Goal: Book appointment/travel/reservation

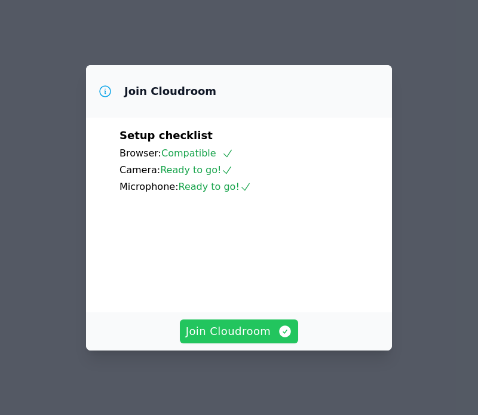
click at [241, 328] on span "Join Cloudroom" at bounding box center [239, 331] width 107 height 17
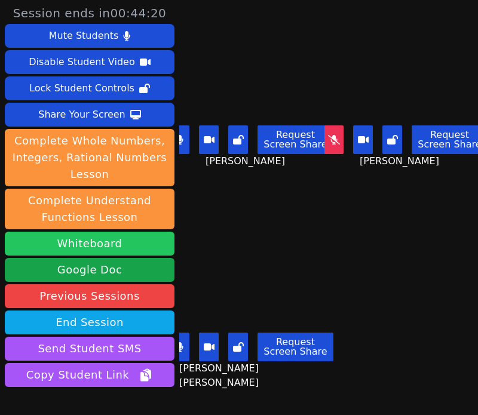
click at [98, 236] on button "Whiteboard" at bounding box center [90, 244] width 170 height 24
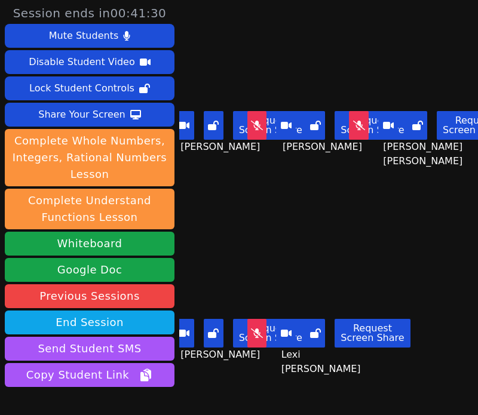
scroll to position [75, 0]
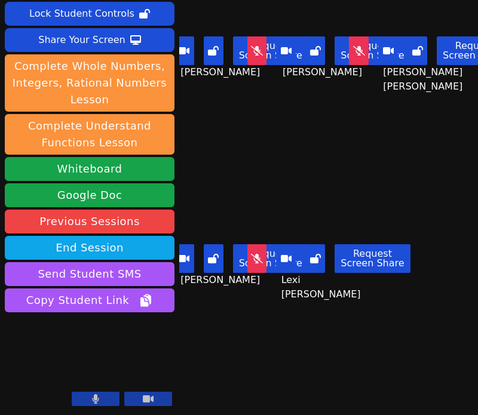
click at [368, 141] on div "Lexi Lockwich Request Screen Share Lexi Lockwich" at bounding box center [328, 237] width 95 height 208
click at [403, 266] on button "Request Screen Share" at bounding box center [371, 258] width 75 height 29
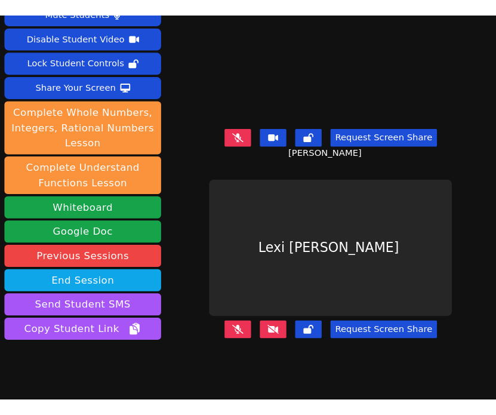
scroll to position [43, 0]
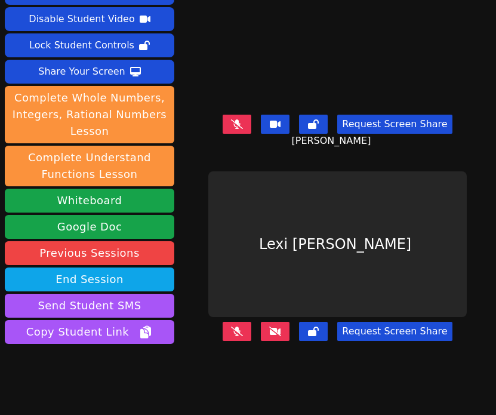
click at [242, 130] on button at bounding box center [237, 124] width 29 height 19
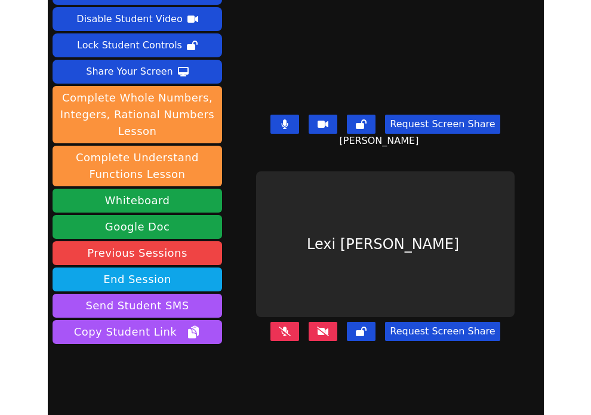
scroll to position [45, 0]
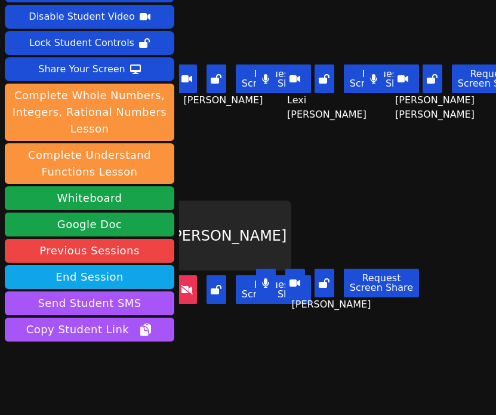
click at [318, 199] on div "Carlie Powell Request Screen Share Carlie Powell" at bounding box center [337, 260] width 101 height 208
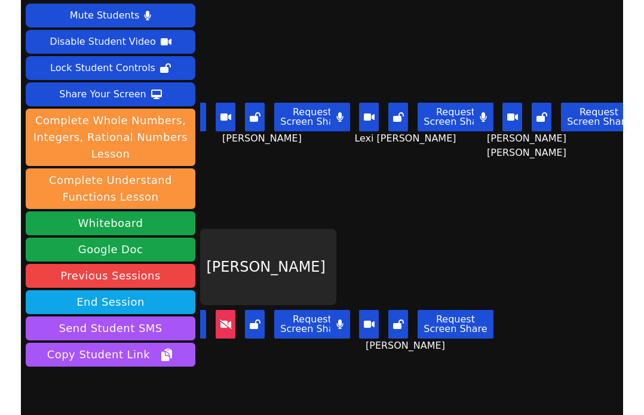
scroll to position [21, 0]
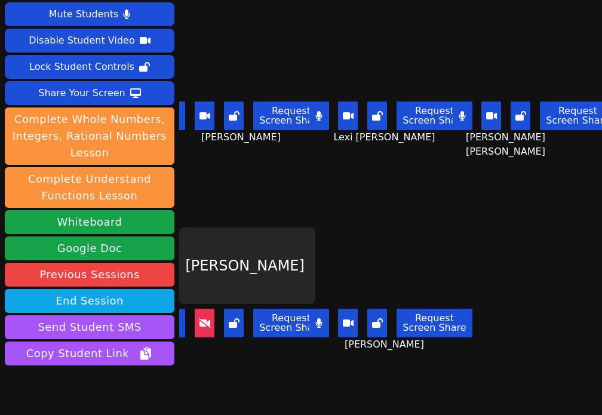
click at [185, 116] on button at bounding box center [176, 116] width 20 height 29
click at [468, 117] on button at bounding box center [463, 116] width 20 height 29
click at [210, 315] on button at bounding box center [205, 323] width 20 height 29
click at [211, 329] on button at bounding box center [205, 323] width 20 height 29
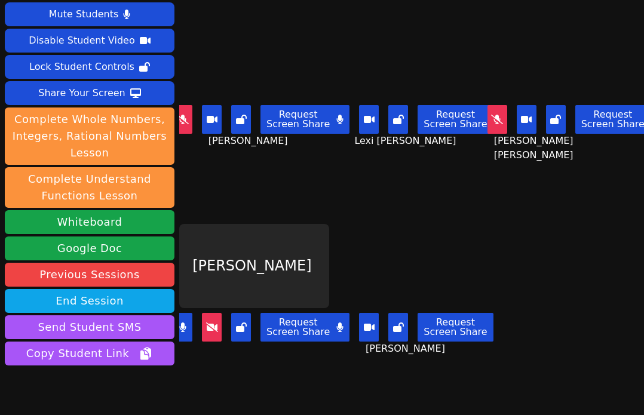
click at [217, 330] on icon at bounding box center [212, 327] width 12 height 10
click at [220, 321] on button at bounding box center [212, 327] width 20 height 29
click at [219, 321] on button at bounding box center [212, 327] width 20 height 29
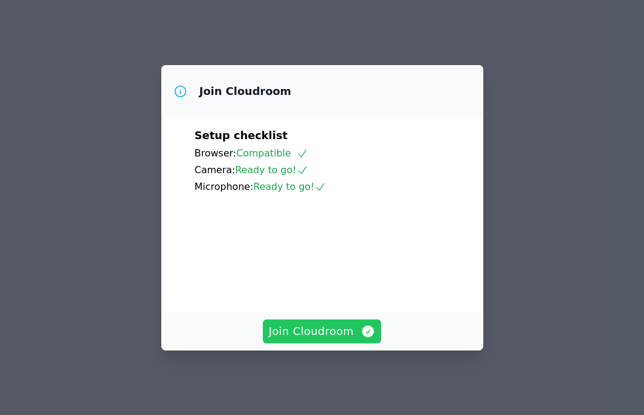
click at [334, 337] on span "Join Cloudroom" at bounding box center [322, 331] width 107 height 17
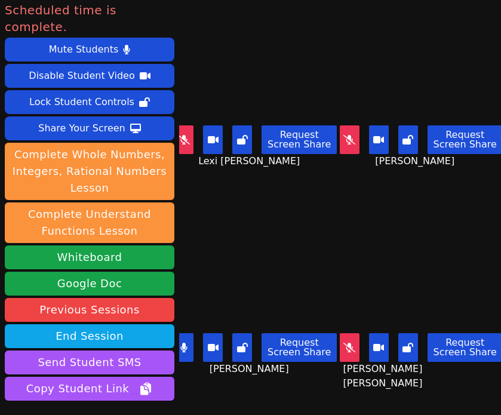
scroll to position [75, 0]
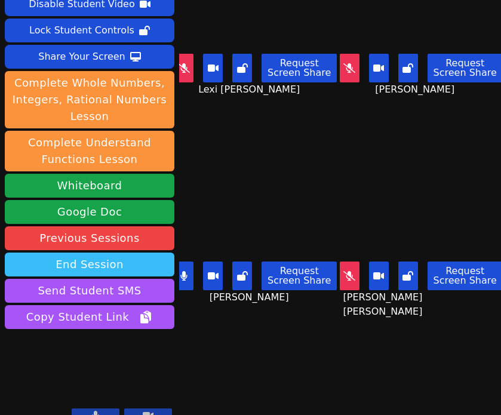
click at [134, 258] on button "End Session" at bounding box center [90, 265] width 170 height 24
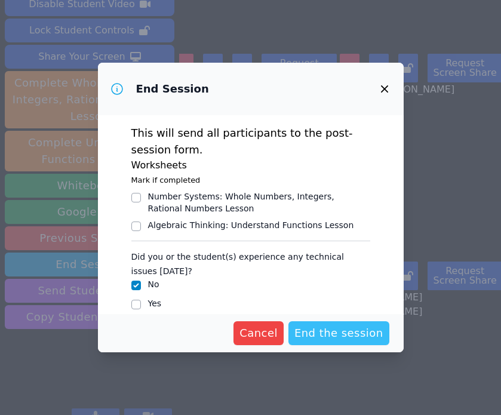
click at [302, 322] on button "End the session" at bounding box center [338, 333] width 101 height 24
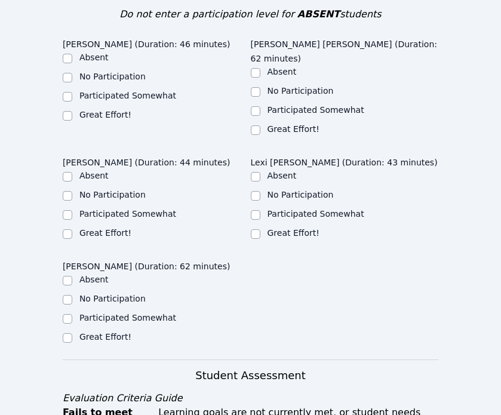
scroll to position [580, 0]
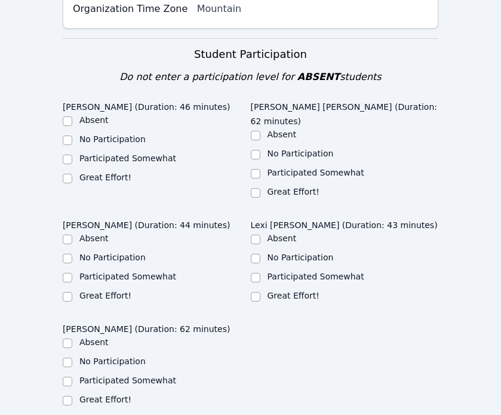
click at [69, 214] on legend "Jonteon Gonzales (Duration: 44 minutes)" at bounding box center [147, 223] width 168 height 18
click at [70, 254] on input "No Participation" at bounding box center [68, 259] width 10 height 10
checkbox input "true"
click at [255, 273] on input "Participated Somewhat" at bounding box center [256, 278] width 10 height 10
checkbox input "true"
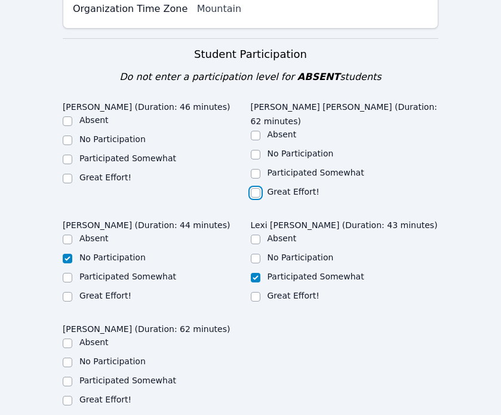
click at [254, 188] on input "Great Effort!" at bounding box center [256, 193] width 10 height 10
checkbox input "true"
click at [97, 173] on label "Great Effort!" at bounding box center [105, 178] width 52 height 10
click at [72, 174] on input "Great Effort!" at bounding box center [68, 179] width 10 height 10
checkbox input "true"
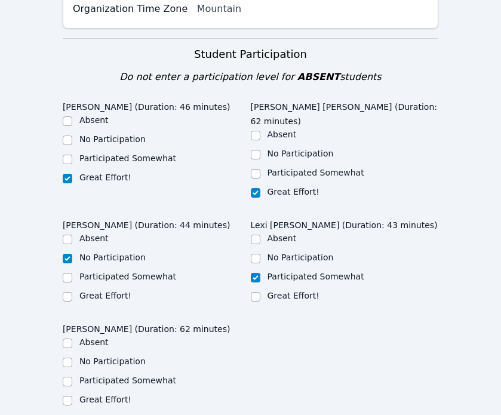
click at [100, 336] on ul "Absent No Participation Participated Somewhat Great Effort!" at bounding box center [157, 372] width 188 height 72
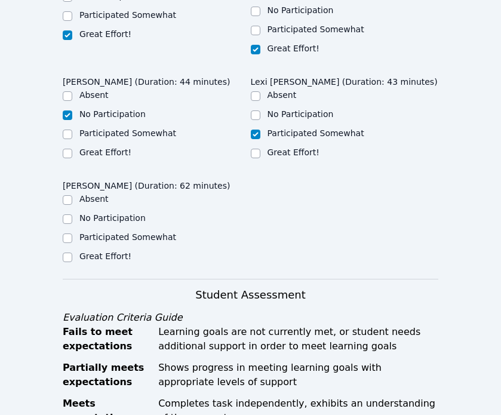
scroll to position [728, 0]
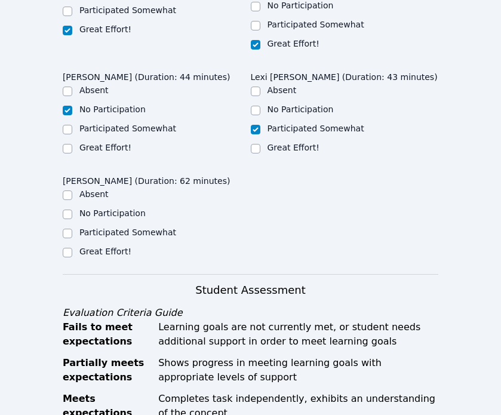
click at [72, 204] on div "Carlie Powell (Duration: 62 minutes) Absent No Participation Participated Somew…" at bounding box center [157, 218] width 188 height 97
click at [68, 245] on div at bounding box center [68, 252] width 10 height 14
click at [68, 248] on input "Great Effort!" at bounding box center [68, 253] width 10 height 10
checkbox input "true"
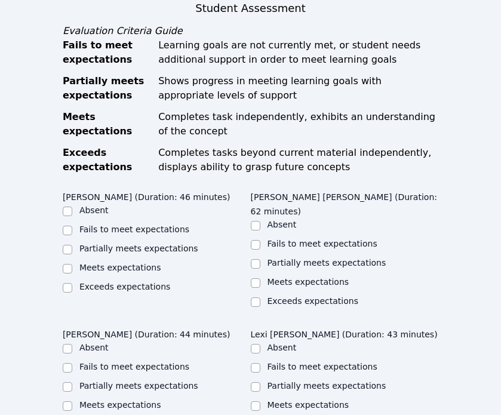
scroll to position [1126, 0]
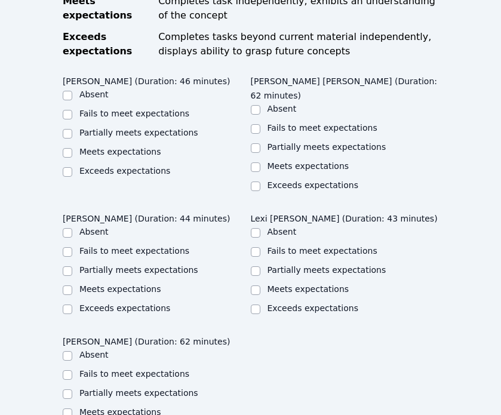
click at [86, 147] on label "Meets expectations" at bounding box center [120, 152] width 82 height 10
click at [72, 148] on input "Meets expectations" at bounding box center [68, 153] width 10 height 10
checkbox input "true"
click at [312, 161] on label "Meets expectations" at bounding box center [309, 166] width 82 height 10
click at [260, 162] on input "Meets expectations" at bounding box center [256, 167] width 10 height 10
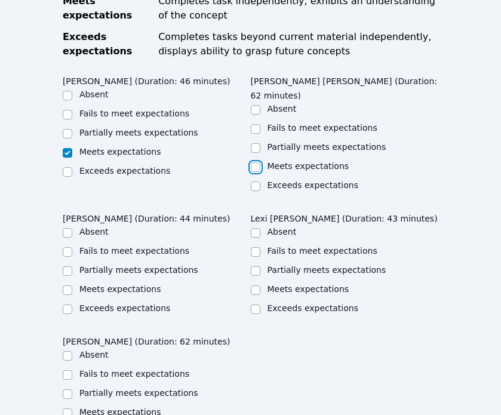
checkbox input "true"
click at [287, 265] on label "Partially meets expectations" at bounding box center [327, 270] width 119 height 10
click at [260, 266] on input "Partially meets expectations" at bounding box center [256, 271] width 10 height 10
checkbox input "true"
click at [89, 246] on label "Fails to meet expectations" at bounding box center [134, 251] width 110 height 10
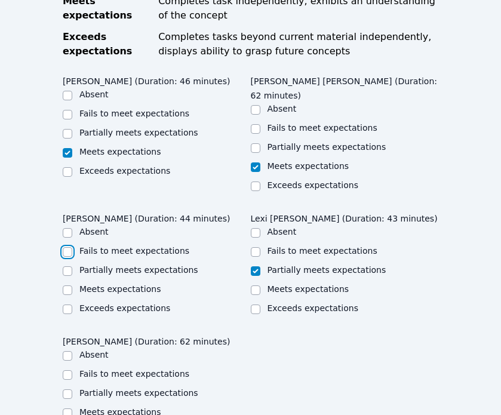
click at [72, 247] on input "Fails to meet expectations" at bounding box center [68, 252] width 10 height 10
checkbox input "true"
click at [99, 407] on label "Meets expectations" at bounding box center [120, 412] width 82 height 10
click at [72, 408] on input "Meets expectations" at bounding box center [68, 413] width 10 height 10
checkbox input "true"
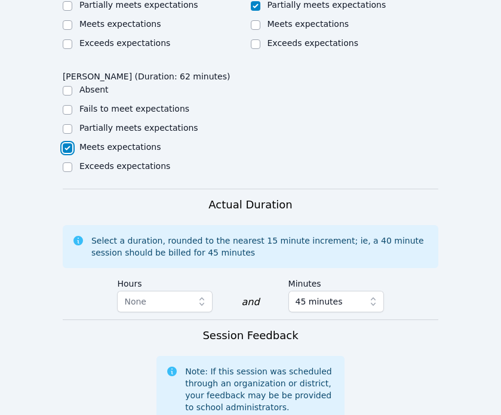
scroll to position [1556, 0]
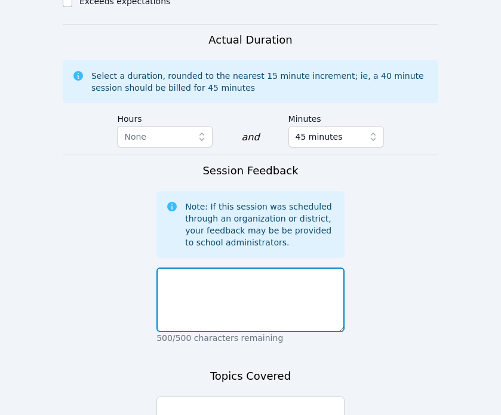
click at [231, 268] on textarea at bounding box center [250, 300] width 188 height 64
drag, startPoint x: 271, startPoint y: 226, endPoint x: 14, endPoint y: 189, distance: 260.0
click at [314, 268] on textarea "Today we continued to work on oer" at bounding box center [250, 300] width 188 height 64
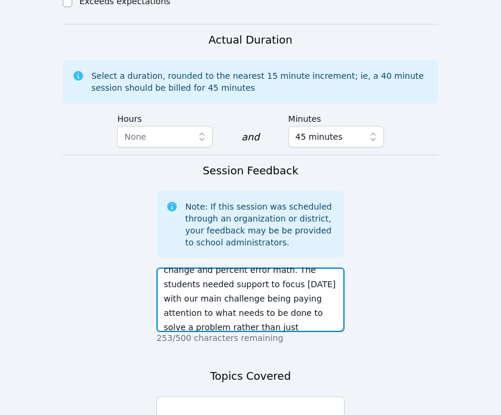
scroll to position [37, 0]
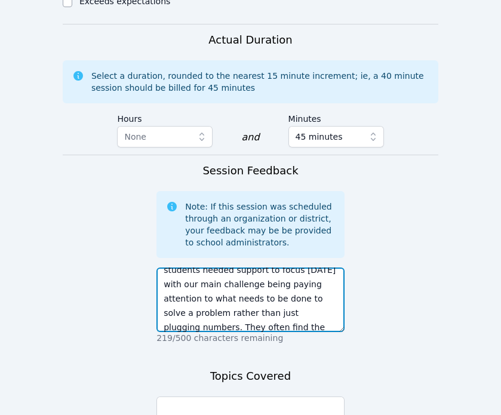
click at [314, 268] on textarea "Today we continued to work on percent change and percent error math. The studen…" at bounding box center [250, 300] width 188 height 64
click at [333, 268] on textarea "Today we continued to work on percent change and percent error math. The studen…" at bounding box center [250, 300] width 188 height 64
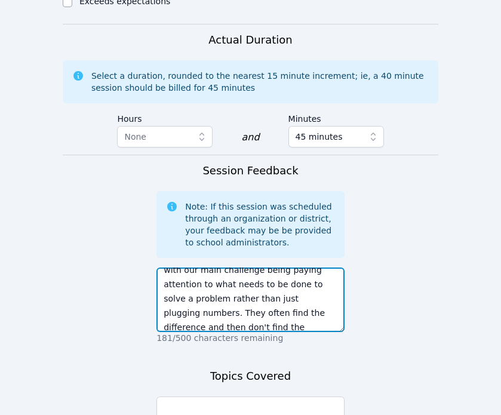
drag, startPoint x: 317, startPoint y: 254, endPoint x: 198, endPoint y: 223, distance: 123.3
click at [198, 268] on textarea "Today we continued to work on percent change and percent error math. The studen…" at bounding box center [250, 300] width 188 height 64
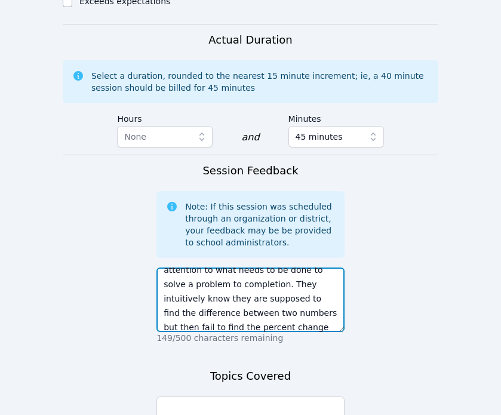
click at [251, 268] on textarea "Today we continued to work on percent change and percent error math. The studen…" at bounding box center [250, 300] width 188 height 64
click at [287, 268] on textarea "Today we continued to work on percent change and percent error math. The studen…" at bounding box center [250, 300] width 188 height 64
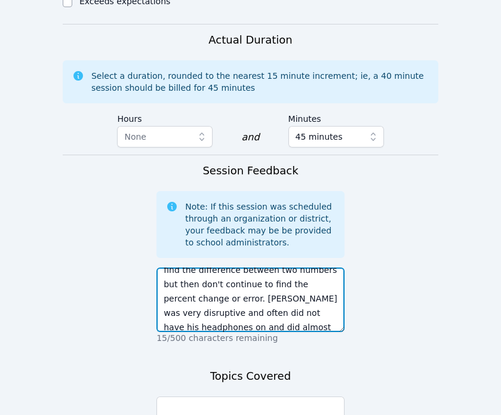
scroll to position [0, 0]
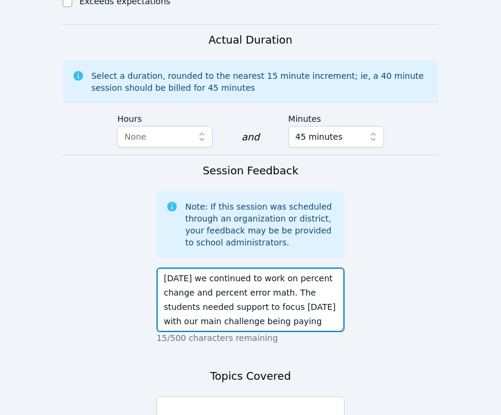
click at [244, 268] on textarea "Today we continued to work on percent change and percent error math. The studen…" at bounding box center [250, 300] width 188 height 64
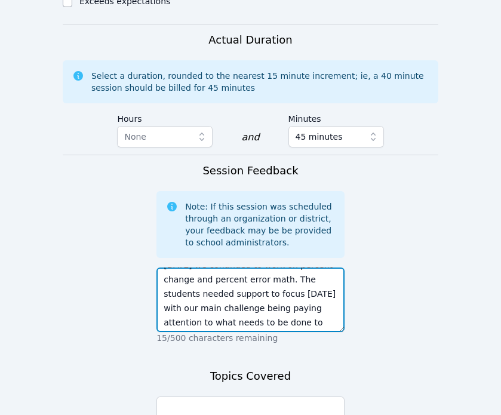
scroll to position [15, 0]
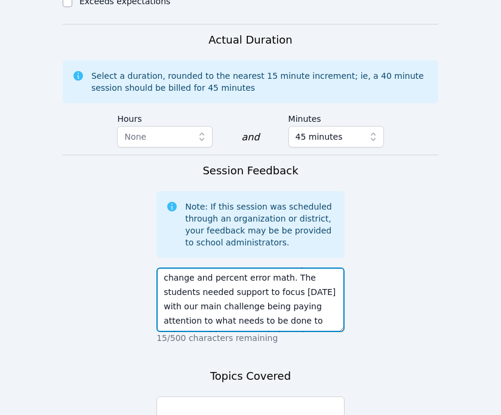
click at [273, 268] on textarea "Today we continued to work on percent change and percent error math. The studen…" at bounding box center [250, 300] width 188 height 64
click at [269, 268] on textarea "Today we continued to work on percent change and percent error math. The studen…" at bounding box center [250, 300] width 188 height 64
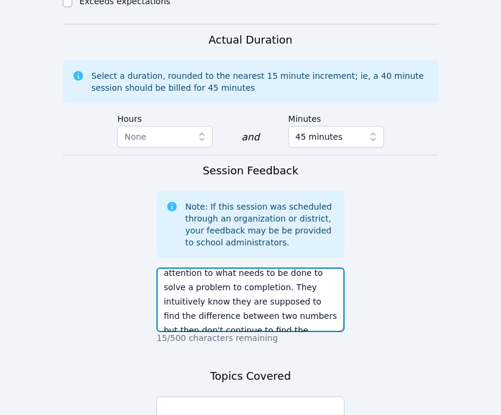
scroll to position [43, 0]
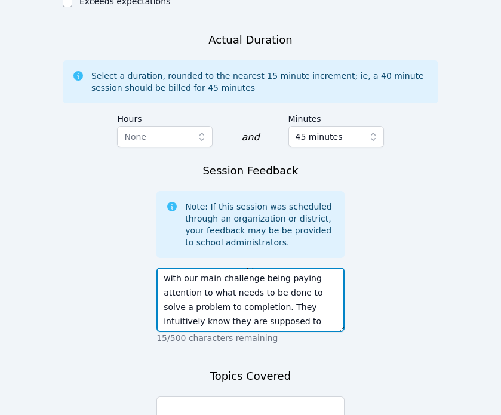
drag, startPoint x: 271, startPoint y: 235, endPoint x: 233, endPoint y: 234, distance: 37.7
click at [233, 268] on textarea "Today we continued to work on percent change and percent error math. The studen…" at bounding box center [250, 300] width 188 height 64
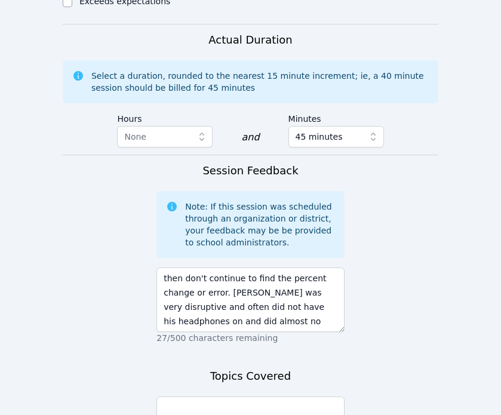
click at [273, 332] on p "27/500 characters remaining" at bounding box center [250, 338] width 188 height 12
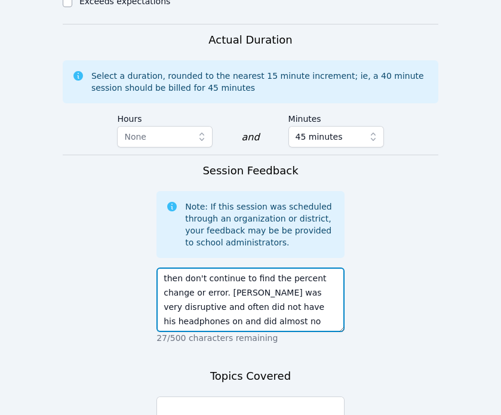
click at [266, 268] on textarea "Today we continued to work on percent change and percent error math. The studen…" at bounding box center [250, 300] width 188 height 64
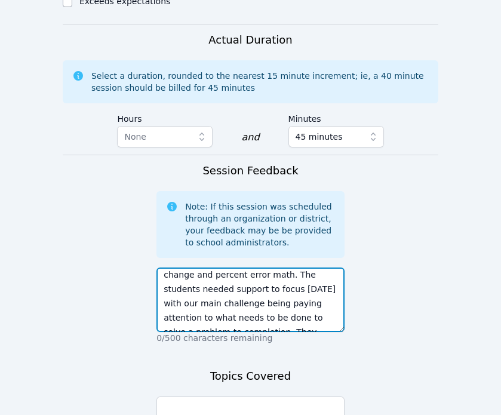
scroll to position [4, 0]
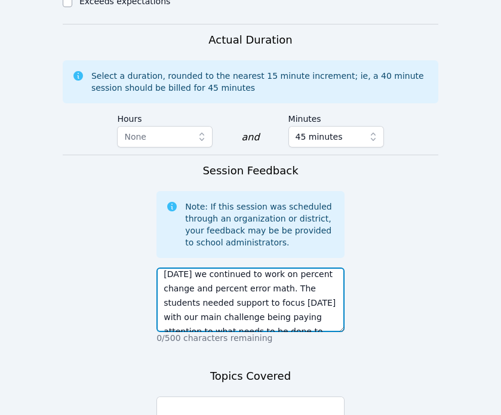
drag, startPoint x: 281, startPoint y: 214, endPoint x: 285, endPoint y: 205, distance: 9.6
click at [285, 268] on textarea "Today we continued to work on percent change and percent error math. The studen…" at bounding box center [250, 300] width 188 height 64
type textarea "Today we continued to work on percent change and percent error math. The studen…"
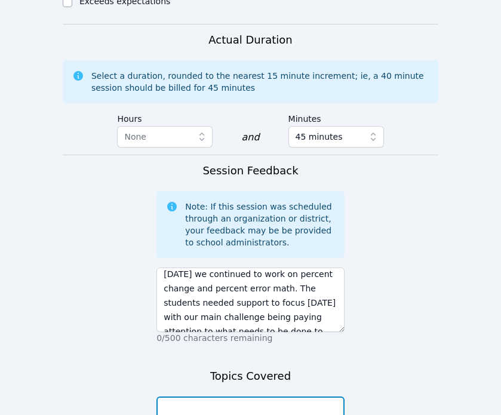
paste textarea "percent change and percent error math"
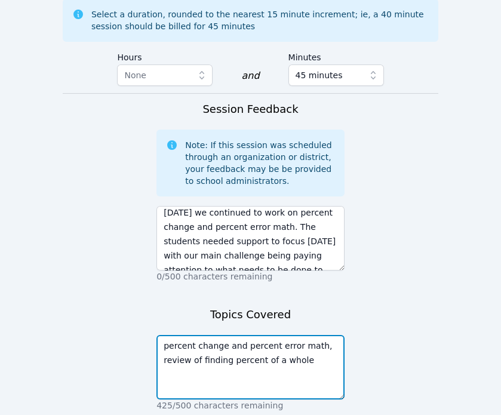
scroll to position [1641, 0]
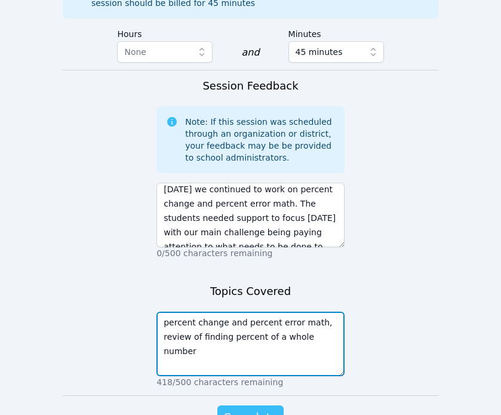
type textarea "percent change and percent error math, review of finding percent of a whole num…"
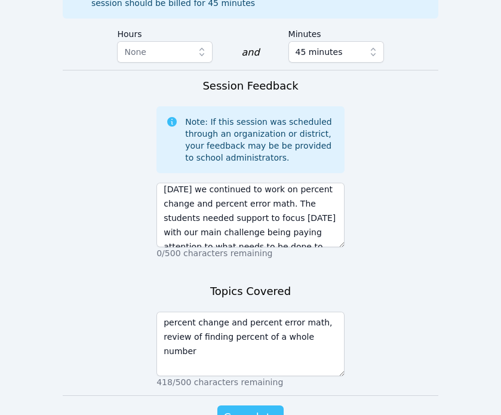
click at [239, 409] on span "Complete" at bounding box center [250, 417] width 54 height 17
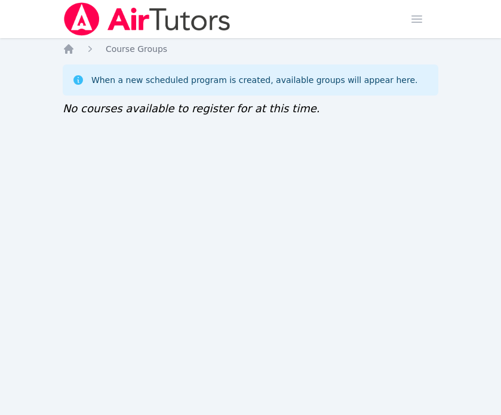
click at [84, 21] on img at bounding box center [147, 18] width 169 height 33
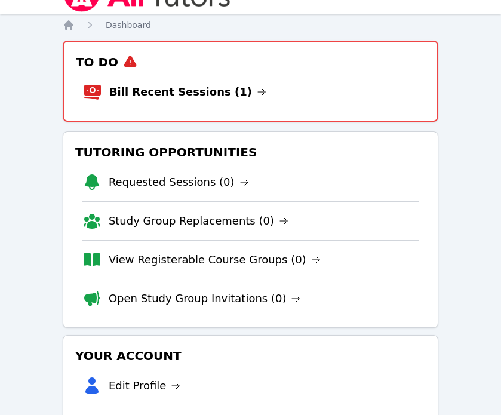
scroll to position [26, 0]
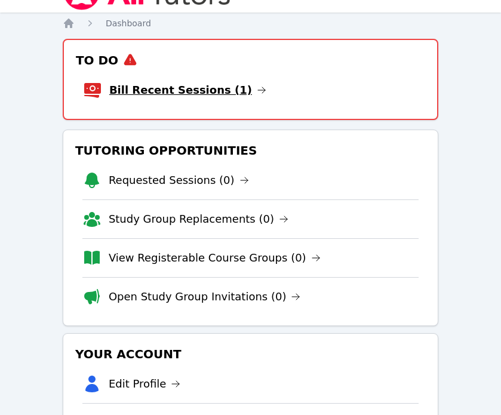
click at [195, 97] on link "Bill Recent Sessions (1)" at bounding box center [187, 90] width 157 height 17
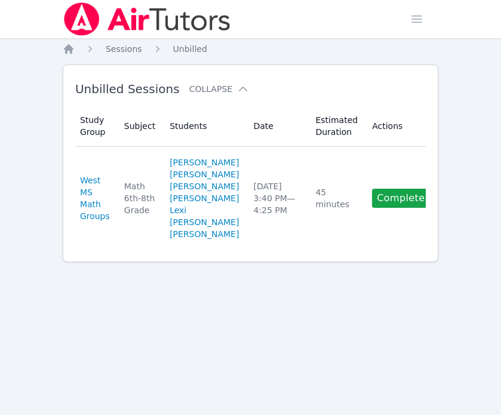
click at [401, 208] on link "Complete" at bounding box center [400, 198] width 57 height 19
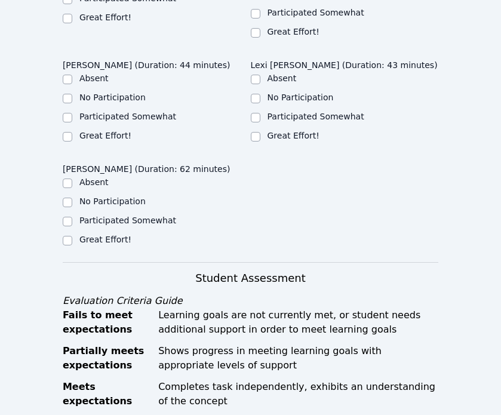
scroll to position [595, 0]
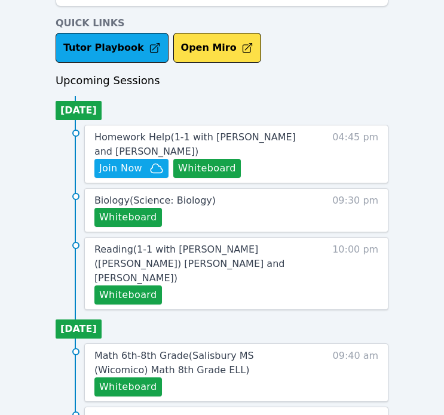
scroll to position [461, 0]
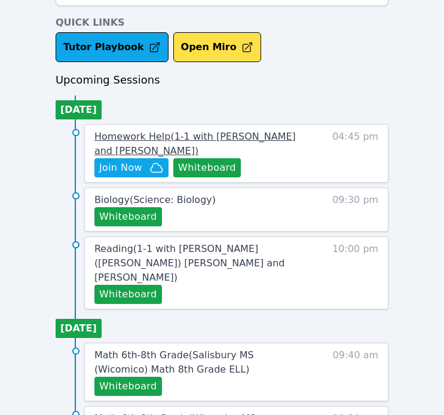
click at [171, 150] on span "Homework Help ( 1-1 with [PERSON_NAME] and [PERSON_NAME] )" at bounding box center [194, 144] width 201 height 26
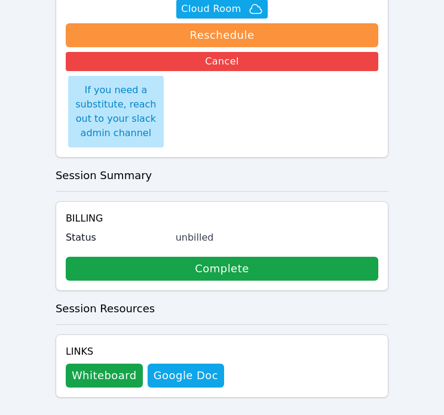
scroll to position [474, 0]
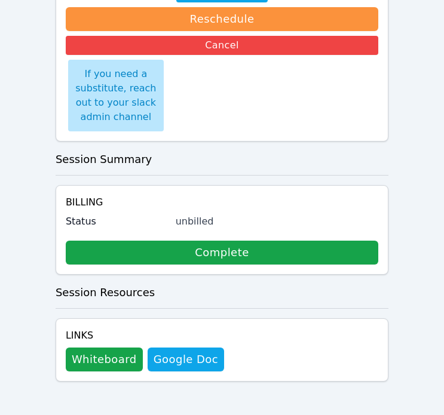
scroll to position [461, 0]
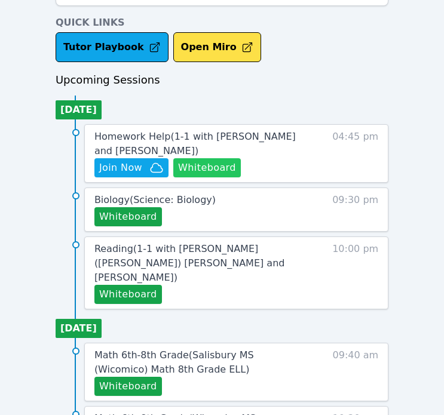
click at [194, 165] on button "Whiteboard" at bounding box center [206, 167] width 67 height 19
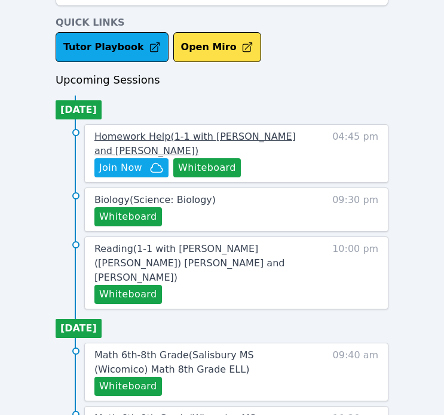
click at [160, 144] on link "Homework Help ( 1-1 with Rotem Friedman and Tippayanawat Tongvichit )" at bounding box center [200, 144] width 213 height 29
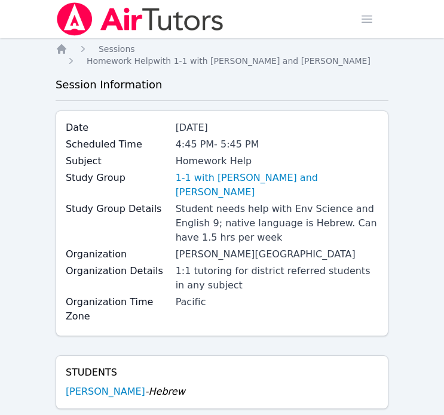
scroll to position [461, 0]
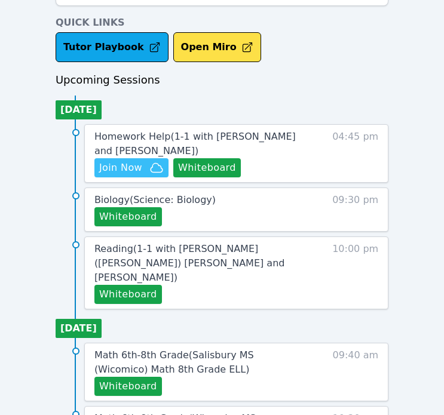
click at [114, 174] on span "Join Now" at bounding box center [120, 168] width 43 height 14
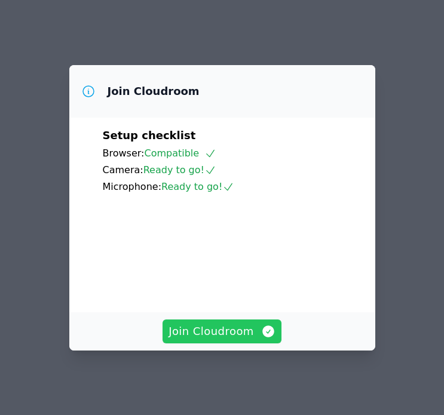
click at [235, 331] on span "Join Cloudroom" at bounding box center [221, 331] width 107 height 17
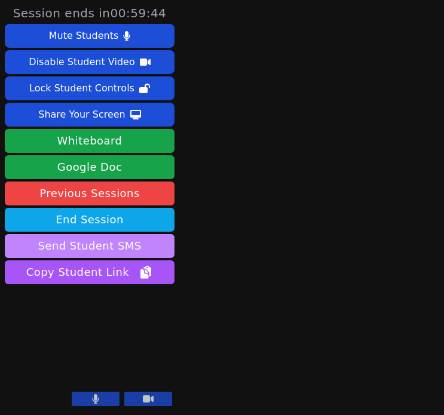
click at [139, 250] on button "Send Student SMS" at bounding box center [90, 246] width 170 height 24
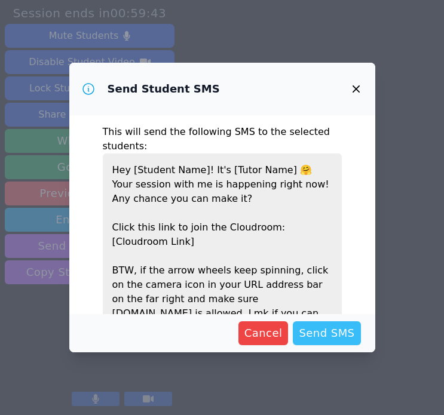
click at [331, 329] on span "Send SMS" at bounding box center [327, 333] width 56 height 17
click at [331, 330] on span "Send SMS" at bounding box center [327, 333] width 56 height 17
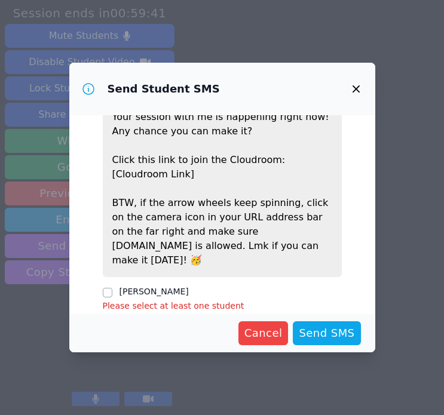
click at [148, 262] on p "Hey [Student Name]! It's [Tutor Name] 🤗 Your session with me is happening right…" at bounding box center [222, 181] width 239 height 191
click at [150, 282] on fieldset "Rotem Friedman Please select at least one student" at bounding box center [222, 297] width 239 height 30
click at [158, 287] on label "[PERSON_NAME]" at bounding box center [153, 292] width 69 height 10
click at [112, 288] on input "[PERSON_NAME]" at bounding box center [108, 293] width 10 height 10
checkbox input "true"
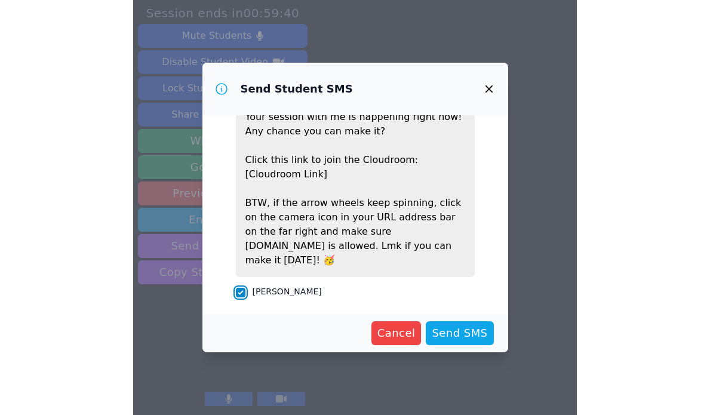
scroll to position [56, 0]
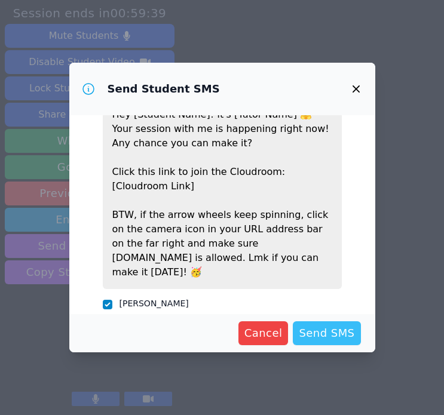
click at [324, 328] on span "Send SMS" at bounding box center [327, 333] width 56 height 17
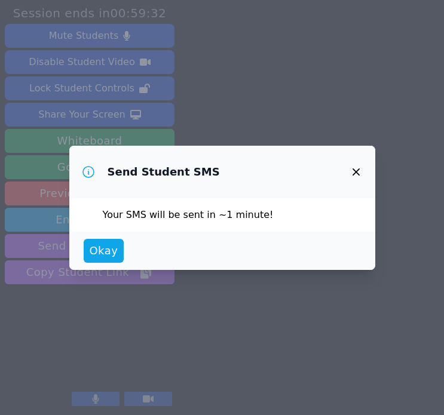
click at [102, 235] on div "Okay" at bounding box center [222, 251] width 306 height 38
click at [109, 239] on button "Okay" at bounding box center [104, 251] width 41 height 24
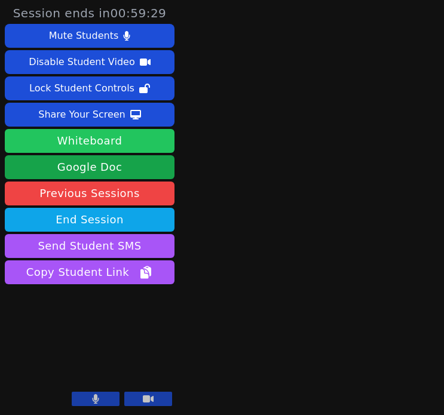
click at [155, 136] on button "Whiteboard" at bounding box center [90, 141] width 170 height 24
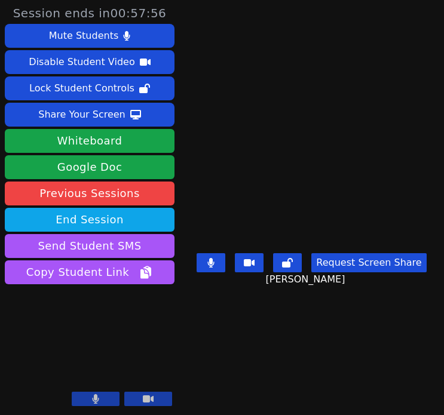
click at [367, 272] on button "Request Screen Share" at bounding box center [368, 262] width 115 height 19
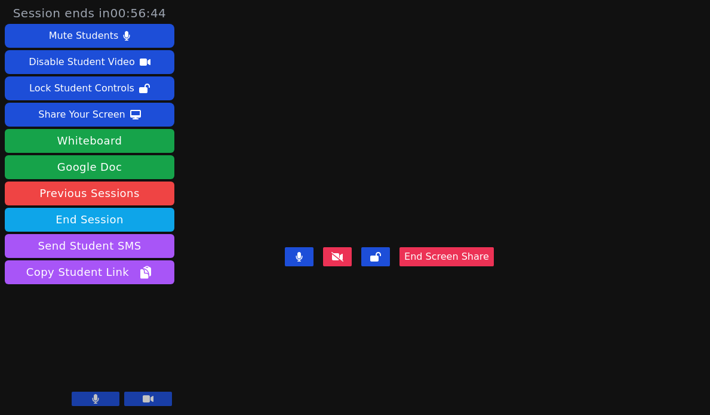
click at [443, 196] on video at bounding box center [389, 184] width 179 height 118
click at [443, 266] on button "End Screen Share" at bounding box center [447, 256] width 94 height 19
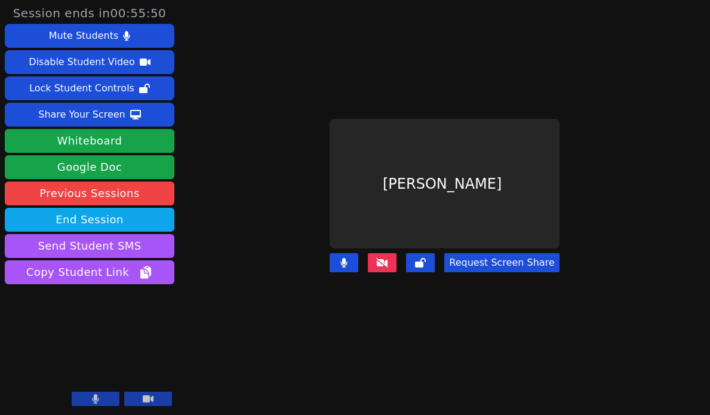
click at [443, 253] on button "Request Screen Share" at bounding box center [501, 262] width 115 height 19
click at [443, 258] on button "Request Screen Share" at bounding box center [501, 262] width 115 height 19
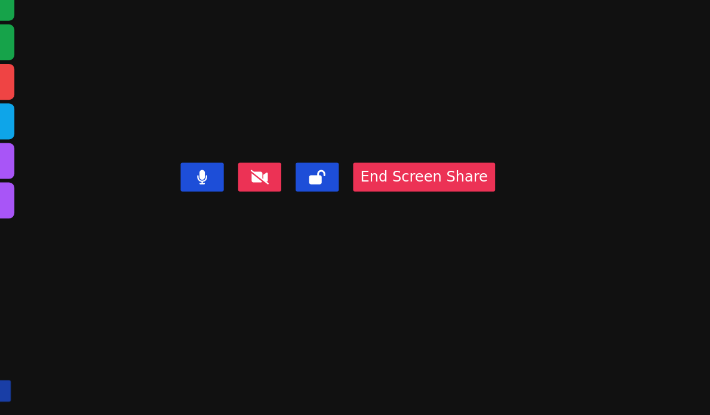
scroll to position [0, 0]
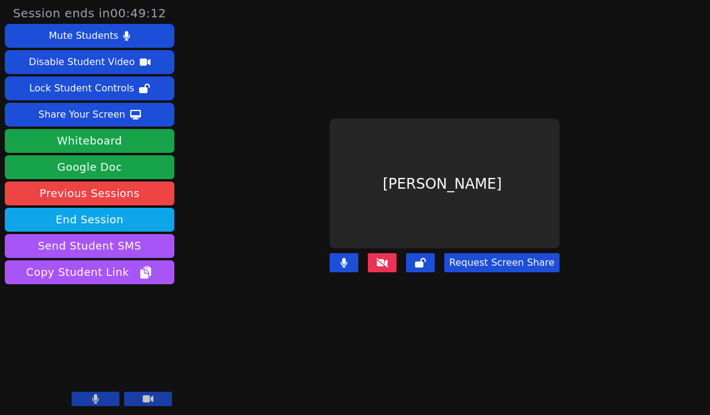
click at [443, 261] on button "Request Screen Share" at bounding box center [501, 262] width 115 height 19
click at [382, 262] on icon at bounding box center [382, 263] width 12 height 10
click at [443, 254] on button "Request Screen Share" at bounding box center [501, 262] width 115 height 19
click at [443, 262] on button "Request Screen Share" at bounding box center [501, 262] width 115 height 19
click at [443, 265] on button "Request Screen Share" at bounding box center [501, 262] width 115 height 19
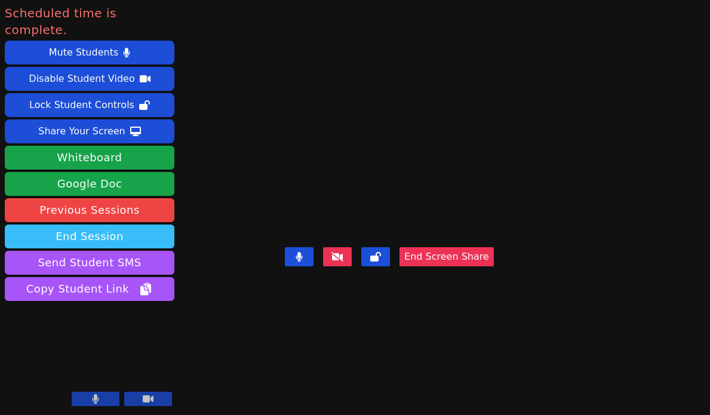
click at [153, 225] on button "End Session" at bounding box center [90, 237] width 170 height 24
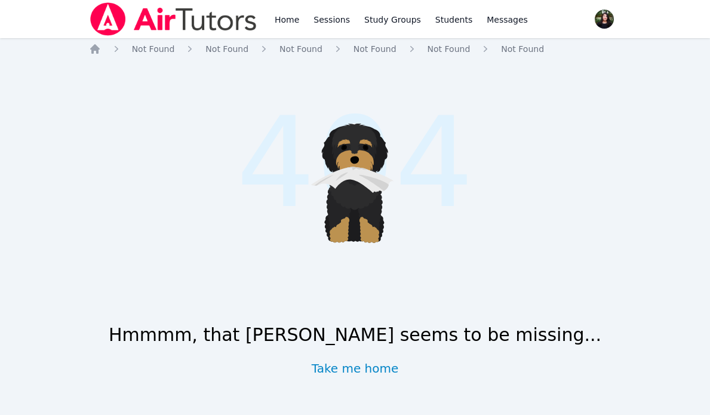
click at [115, 12] on img at bounding box center [173, 18] width 169 height 33
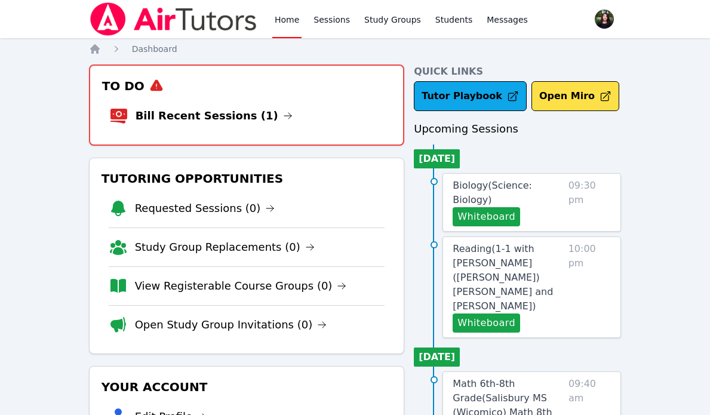
click at [230, 112] on link "Bill Recent Sessions (1)" at bounding box center [214, 115] width 157 height 17
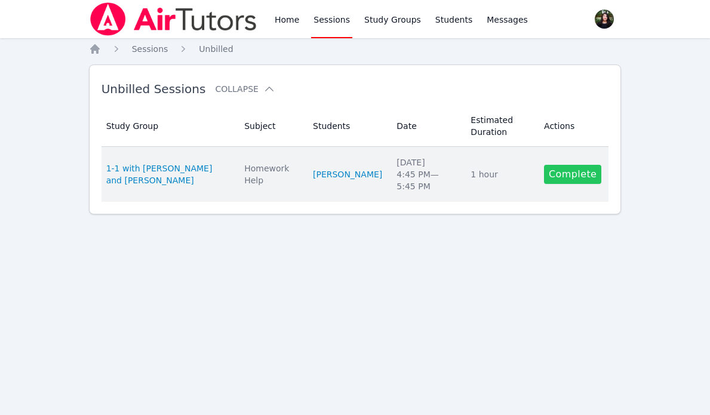
click at [564, 172] on link "Complete" at bounding box center [572, 174] width 57 height 19
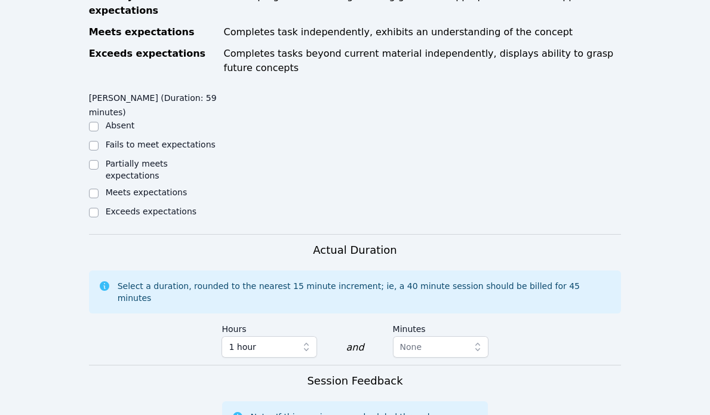
scroll to position [718, 0]
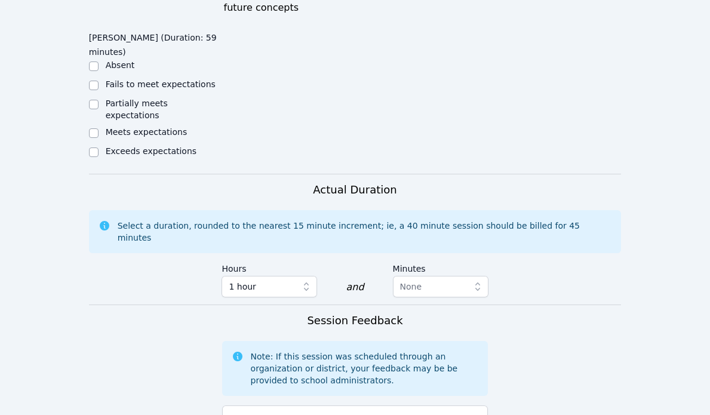
click at [140, 127] on label "Meets expectations" at bounding box center [147, 132] width 82 height 10
click at [99, 128] on input "Meets expectations" at bounding box center [94, 133] width 10 height 10
checkbox input "true"
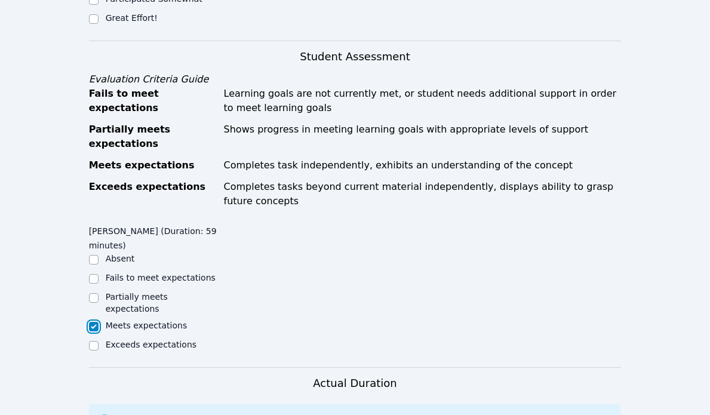
scroll to position [427, 0]
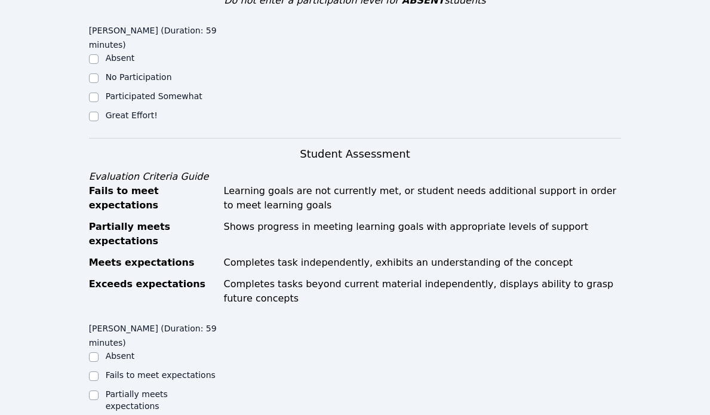
click at [140, 110] on label "Great Effort!" at bounding box center [132, 115] width 52 height 10
click at [99, 112] on input "Great Effort!" at bounding box center [94, 117] width 10 height 10
checkbox input "true"
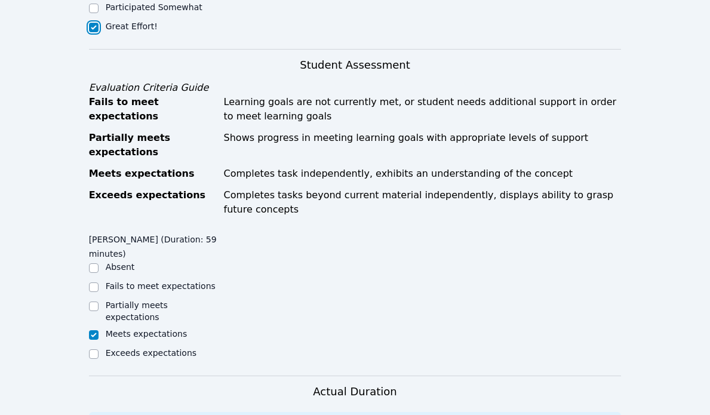
scroll to position [760, 0]
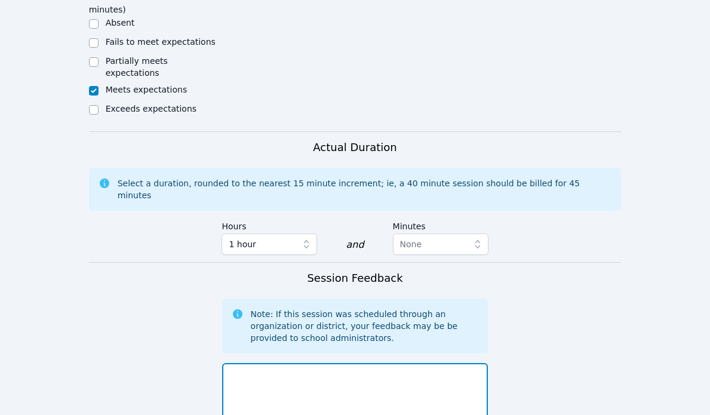
click at [352, 364] on textarea at bounding box center [355, 395] width 266 height 64
type textarea "t"
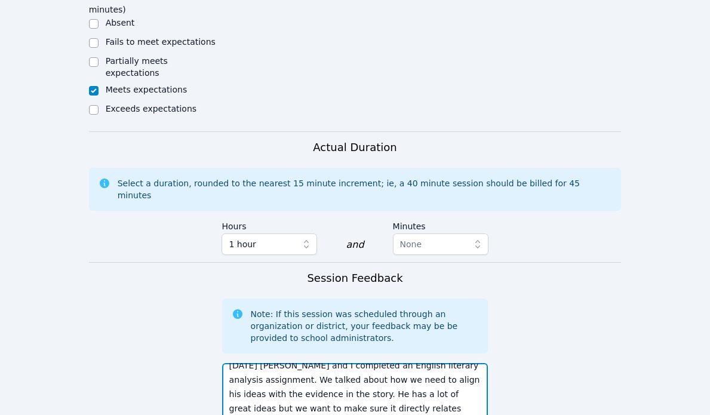
scroll to position [23, 0]
click at [309, 383] on textarea "[DATE] [PERSON_NAME] and I completed an English literary analysis assignment. W…" at bounding box center [355, 395] width 266 height 64
click at [345, 385] on textarea "[DATE] [PERSON_NAME] and I completed an English literary analysis assignment. W…" at bounding box center [355, 395] width 266 height 64
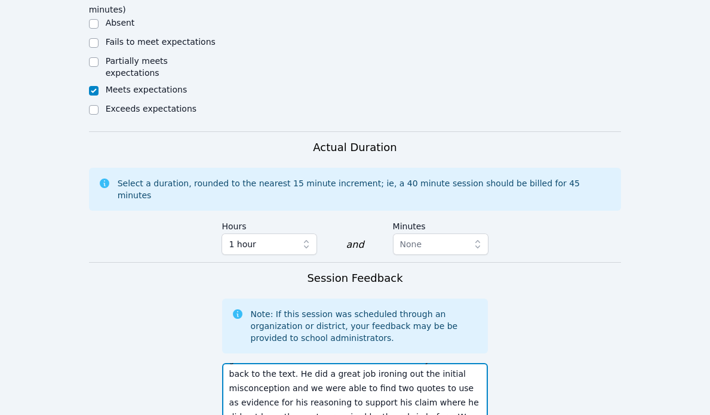
drag, startPoint x: 416, startPoint y: 383, endPoint x: 176, endPoint y: 382, distance: 240.1
click at [176, 382] on form "Student Participation Do not enter a participation level for ABSENT students [P…" at bounding box center [355, 131] width 533 height 1005
drag, startPoint x: 471, startPoint y: 366, endPoint x: 437, endPoint y: 366, distance: 34.6
click at [437, 366] on textarea "[DATE] [PERSON_NAME] and I completed an English literary analysis assignment. W…" at bounding box center [355, 395] width 266 height 64
drag, startPoint x: 449, startPoint y: 371, endPoint x: 246, endPoint y: 363, distance: 202.6
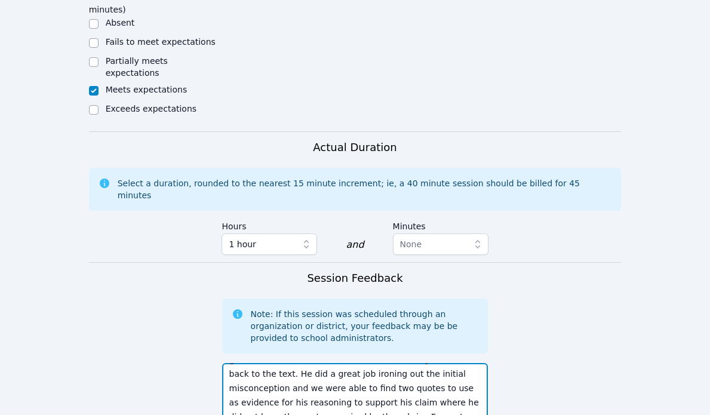
click at [243, 365] on textarea "[DATE] [PERSON_NAME] and I completed an English literary analysis assignment. W…" at bounding box center [355, 395] width 266 height 64
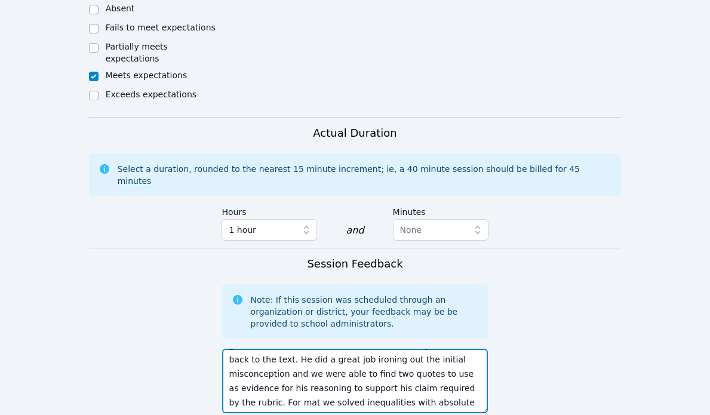
scroll to position [976, 0]
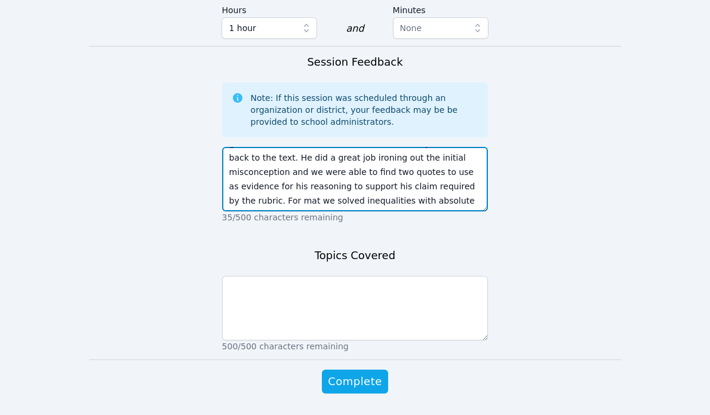
type textarea "[DATE] [PERSON_NAME] and I completed an English literary analysis assignment. W…"
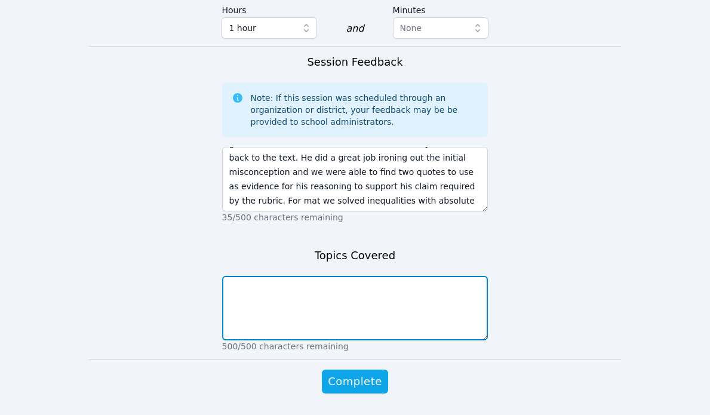
click at [327, 286] on textarea at bounding box center [355, 308] width 266 height 64
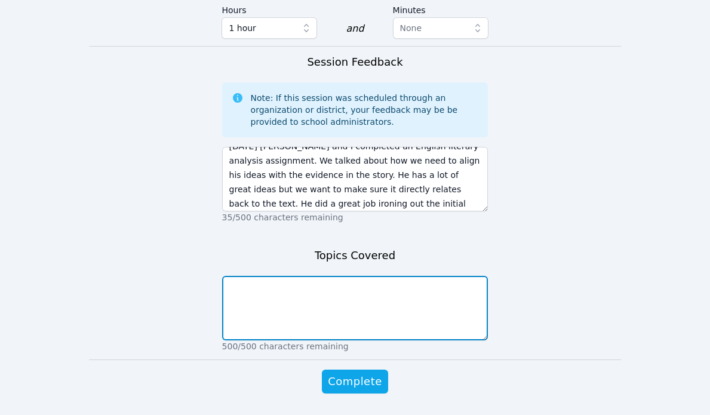
scroll to position [0, 0]
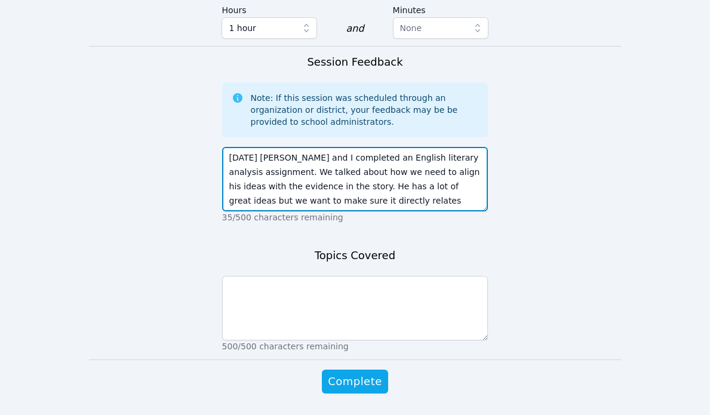
drag, startPoint x: 387, startPoint y: 118, endPoint x: 273, endPoint y: 134, distance: 115.3
click at [273, 147] on textarea "[DATE] [PERSON_NAME] and I completed an English literary analysis assignment. W…" at bounding box center [355, 179] width 266 height 64
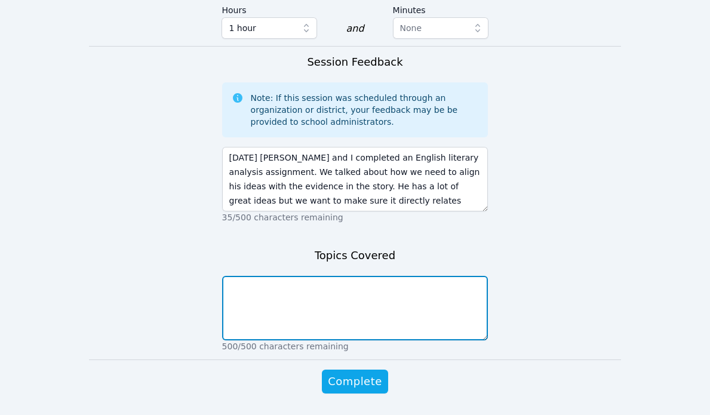
click at [286, 276] on textarea at bounding box center [355, 308] width 266 height 64
paste textarea "literary analysis assignment"
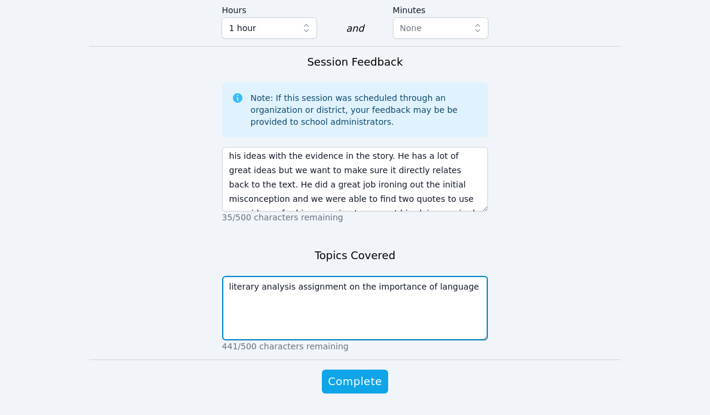
scroll to position [57, 0]
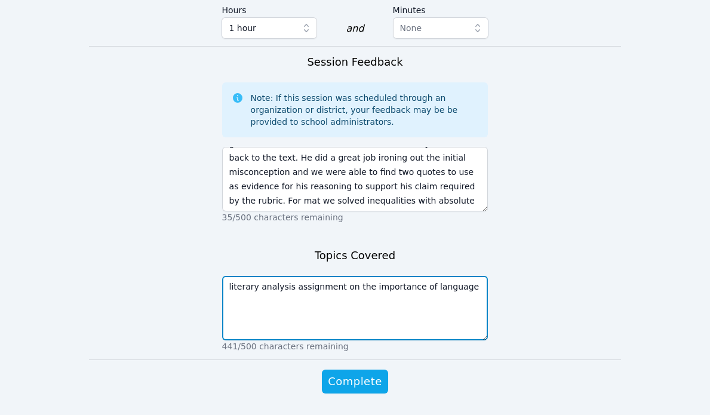
click at [469, 281] on textarea "literary analysis assignment on the importance of language" at bounding box center [355, 308] width 266 height 64
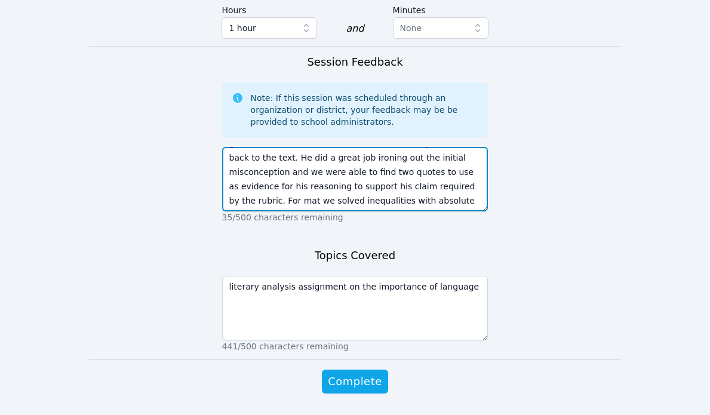
click at [364, 151] on textarea "[DATE] [PERSON_NAME] and I completed an English literary analysis assignment. W…" at bounding box center [355, 179] width 266 height 64
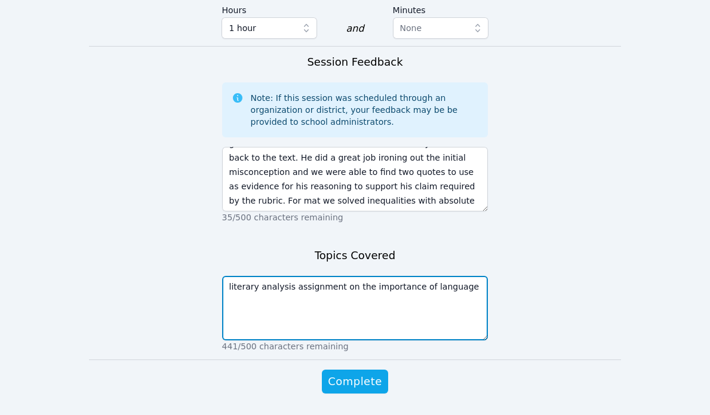
drag, startPoint x: 481, startPoint y: 253, endPoint x: 481, endPoint y: 247, distance: 6.6
click at [481, 276] on textarea "literary analysis assignment on the importance of language" at bounding box center [355, 308] width 266 height 64
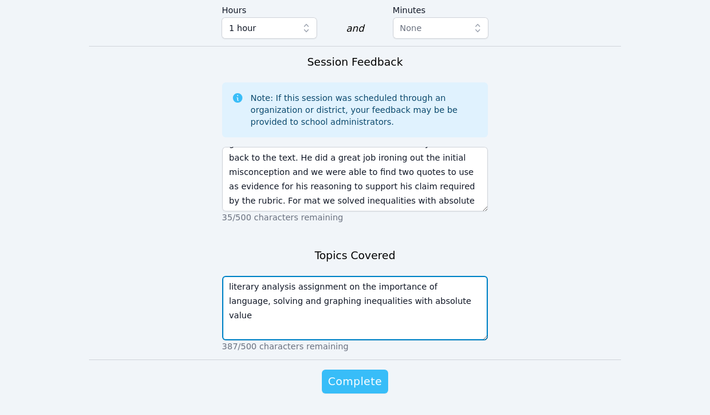
type textarea "literary analysis assignment on the importance of language, solving and graphin…"
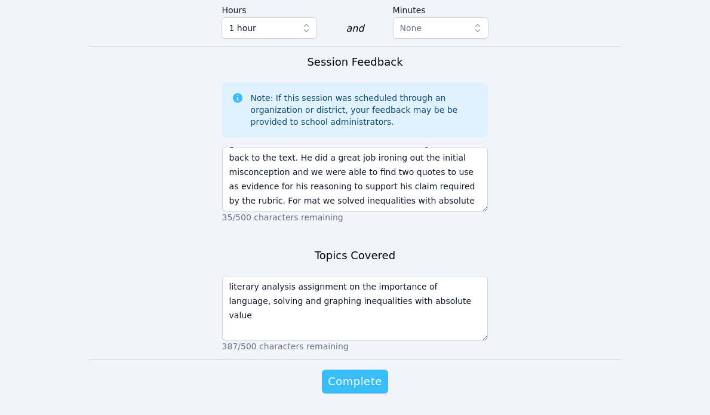
click at [350, 370] on button "Complete" at bounding box center [355, 382] width 66 height 24
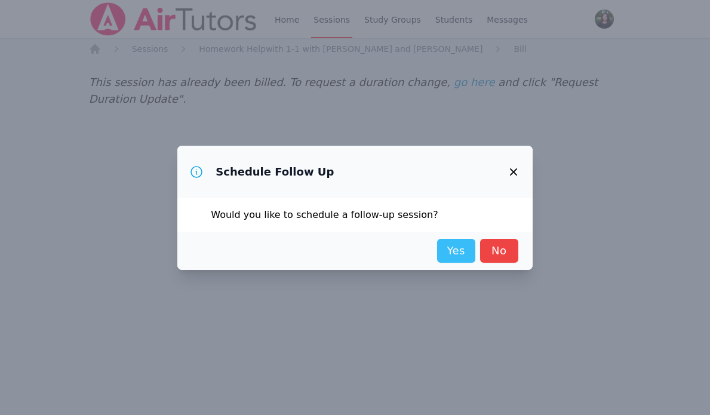
click at [460, 251] on link "Yes" at bounding box center [456, 251] width 38 height 24
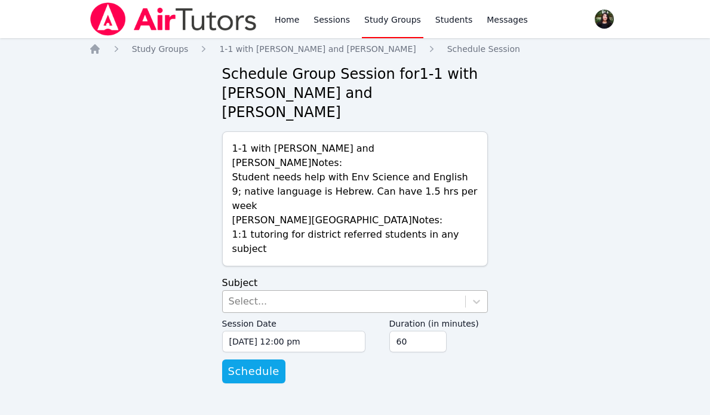
click at [327, 291] on div "Select..." at bounding box center [344, 301] width 243 height 21
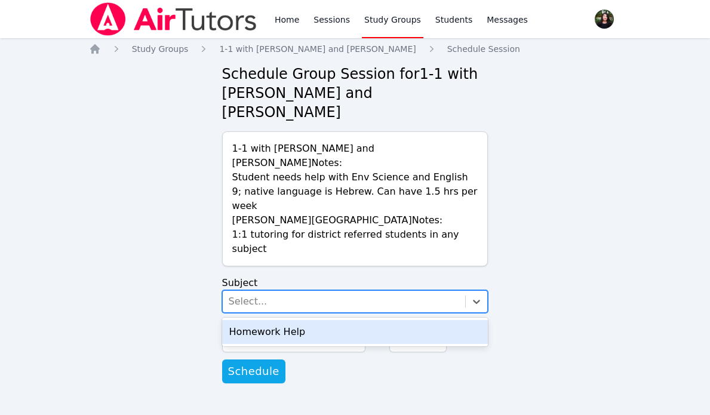
click at [305, 320] on div "Homework Help" at bounding box center [355, 332] width 266 height 24
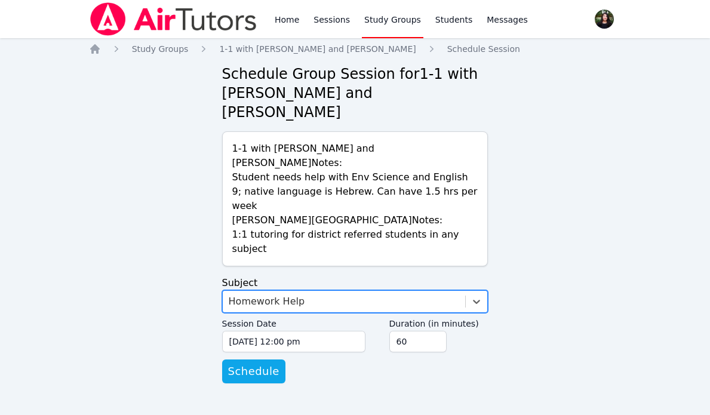
click at [303, 313] on label "Session Date" at bounding box center [293, 322] width 143 height 18
click at [303, 331] on input "[DATE] 12:00 pm" at bounding box center [293, 341] width 143 height 21
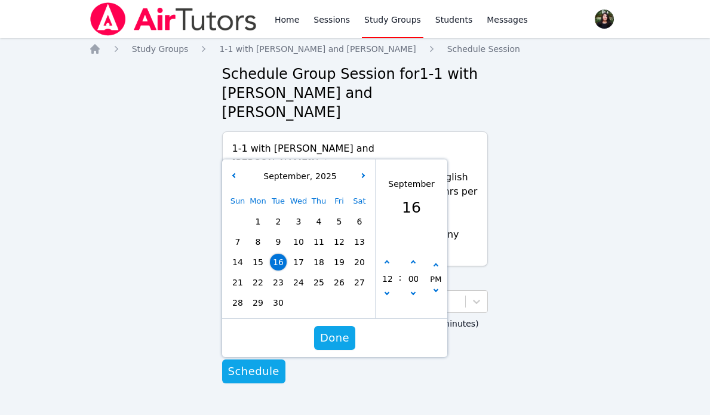
click at [279, 252] on div "16" at bounding box center [278, 262] width 20 height 20
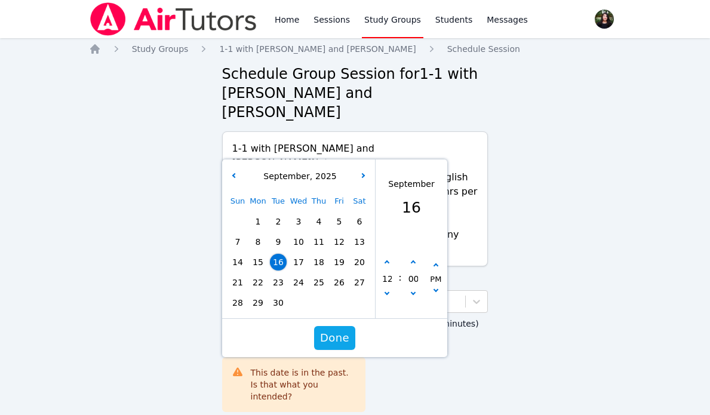
click at [281, 274] on span "23" at bounding box center [278, 282] width 17 height 17
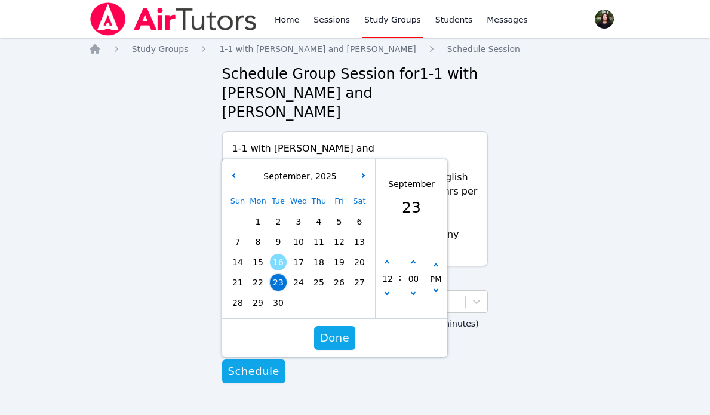
click at [393, 260] on div "12" at bounding box center [387, 279] width 23 height 44
click at [386, 289] on button "button" at bounding box center [387, 295] width 12 height 12
type input "[DATE] 11:00 am"
type input "11"
click at [387, 260] on icon "button" at bounding box center [386, 262] width 5 height 5
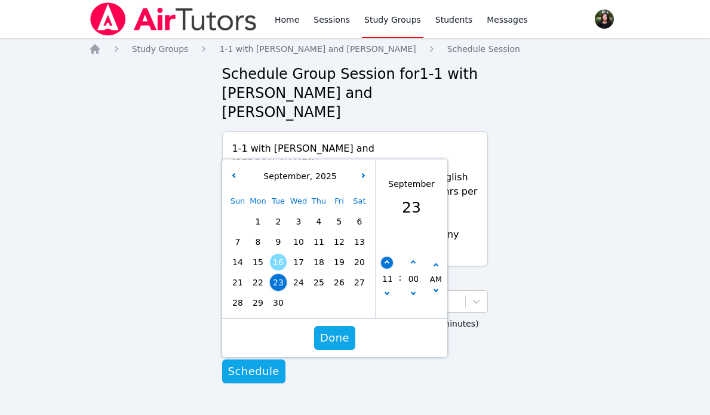
type input "[DATE] 12:00 pm"
type input "12"
click at [387, 260] on icon "button" at bounding box center [386, 262] width 5 height 5
type input "[DATE] 01:00 pm"
type input "01"
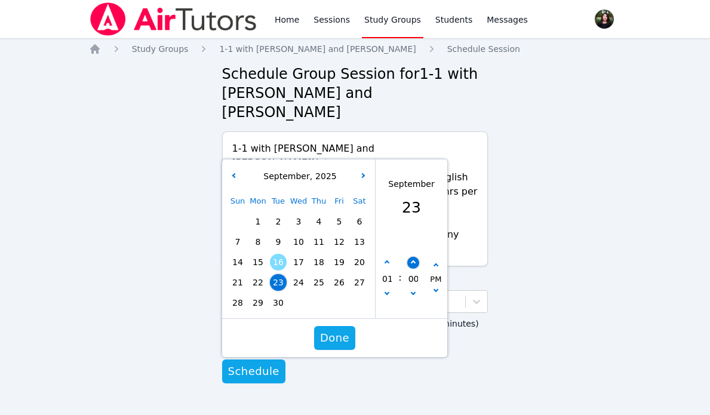
click at [418, 257] on button "button" at bounding box center [413, 263] width 12 height 12
type input "[DATE] 01:05 pm"
type input "05"
click at [418, 257] on button "button" at bounding box center [413, 263] width 12 height 12
type input "[DATE] 01:10 pm"
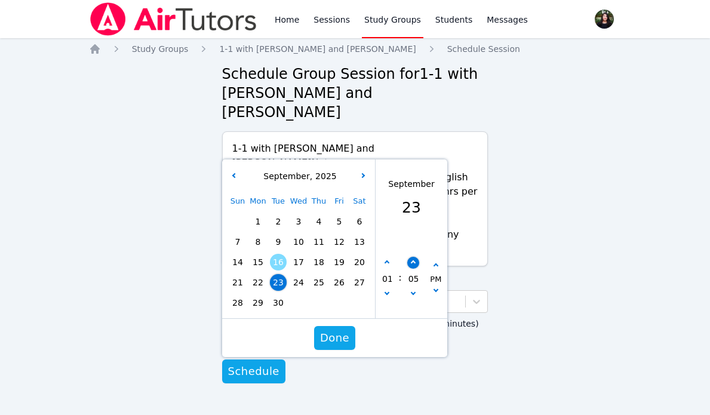
type input "10"
click at [418, 257] on button "button" at bounding box center [413, 263] width 12 height 12
type input "[DATE] 01:15 pm"
type input "15"
click at [418, 257] on button "button" at bounding box center [413, 263] width 12 height 12
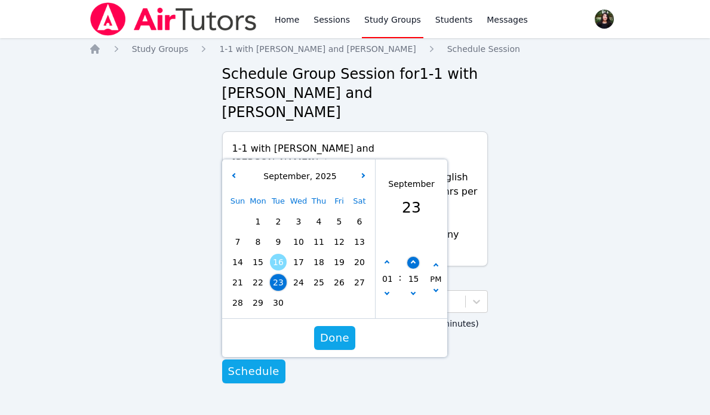
type input "[DATE] 01:20 pm"
type input "20"
click at [418, 257] on button "button" at bounding box center [413, 263] width 12 height 12
type input "[DATE] 01:25 pm"
type input "25"
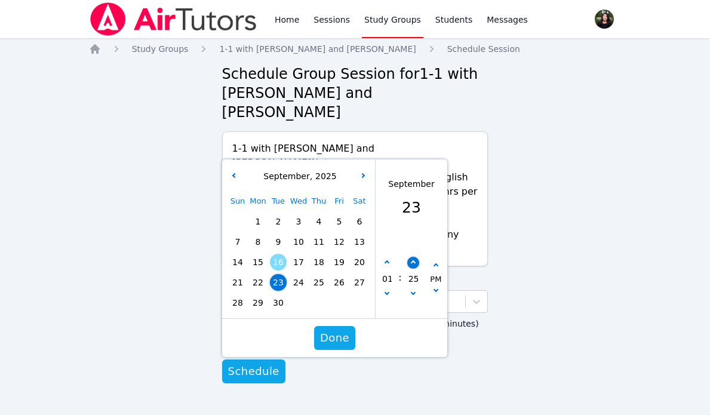
click at [418, 257] on button "button" at bounding box center [413, 263] width 12 height 12
type input "[DATE] 01:30 pm"
type input "30"
click at [387, 257] on button "button" at bounding box center [387, 263] width 12 height 12
type input "[DATE] 02:30 pm"
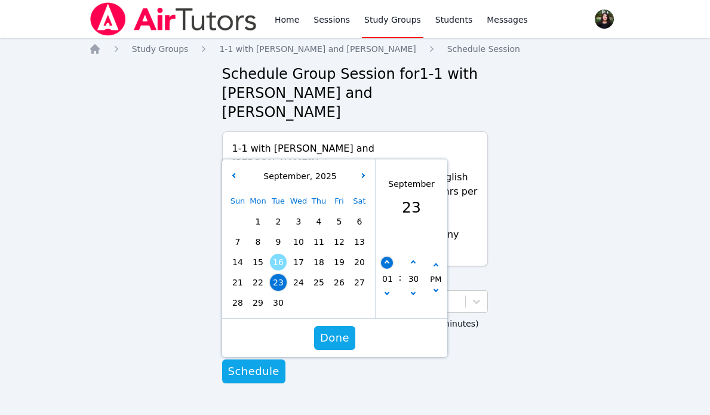
type input "02"
click at [387, 257] on button "button" at bounding box center [387, 263] width 12 height 12
type input "[DATE] 03:30 pm"
type input "03"
click at [387, 257] on button "button" at bounding box center [387, 263] width 12 height 12
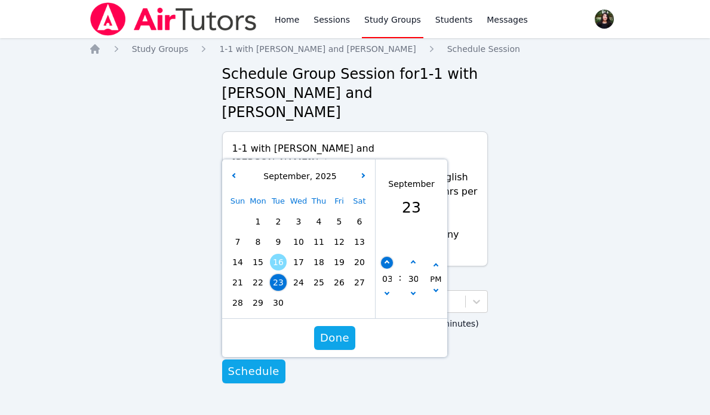
type input "[DATE] 04:30 pm"
type input "04"
click at [387, 257] on button "button" at bounding box center [387, 263] width 12 height 12
type input "[DATE] 05:30 pm"
type input "05"
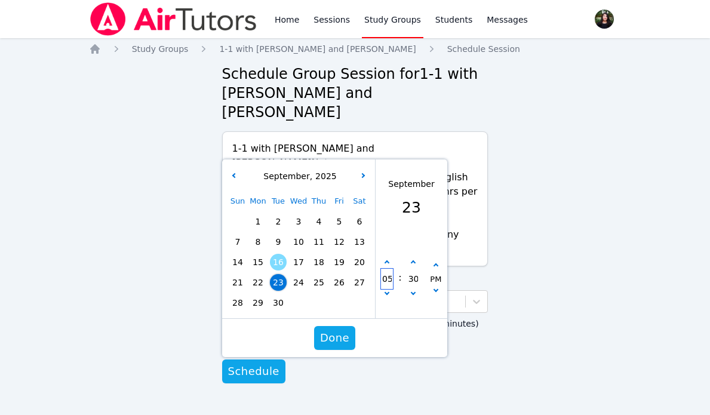
click at [389, 269] on input "05" at bounding box center [387, 279] width 12 height 20
click at [390, 269] on input "05" at bounding box center [387, 279] width 12 height 20
click at [384, 289] on button "button" at bounding box center [387, 295] width 12 height 12
type input "[DATE] 04:30 pm"
type input "04"
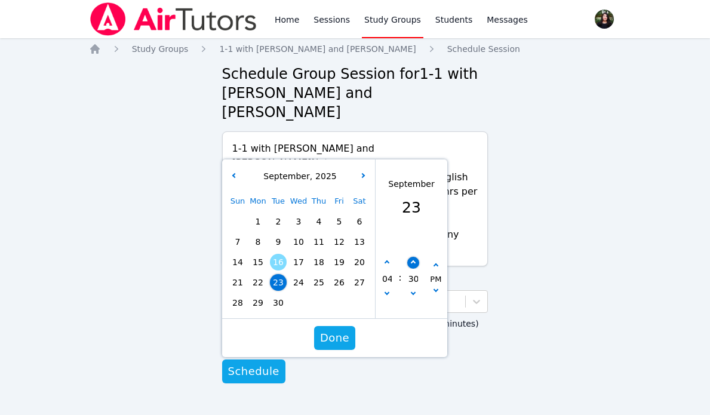
click at [410, 257] on button "button" at bounding box center [413, 263] width 12 height 12
type input "[DATE] 04:35 pm"
type input "35"
click at [410, 257] on button "button" at bounding box center [413, 263] width 12 height 12
type input "[DATE] 04:40 pm"
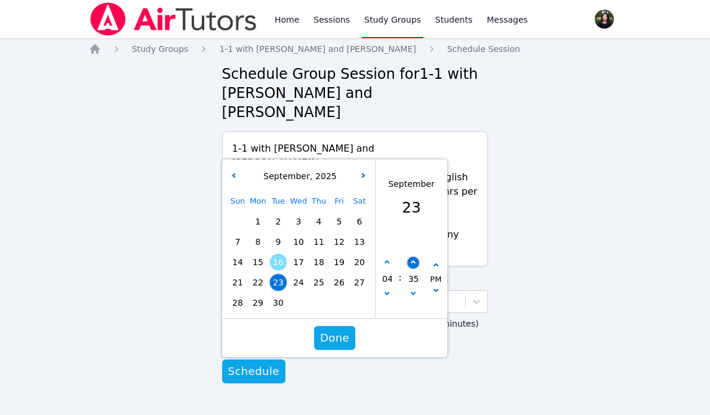
type input "40"
click at [410, 257] on button "button" at bounding box center [413, 263] width 12 height 12
type input "[DATE] 04:45 pm"
type input "45"
click at [340, 330] on span "Done" at bounding box center [334, 338] width 29 height 17
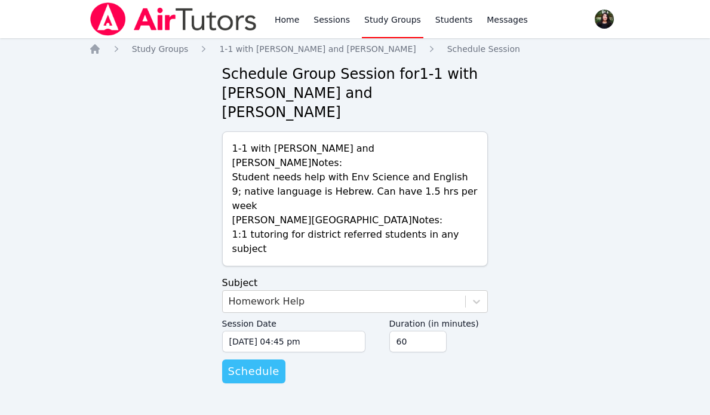
click at [265, 363] on span "Schedule" at bounding box center [253, 371] width 51 height 17
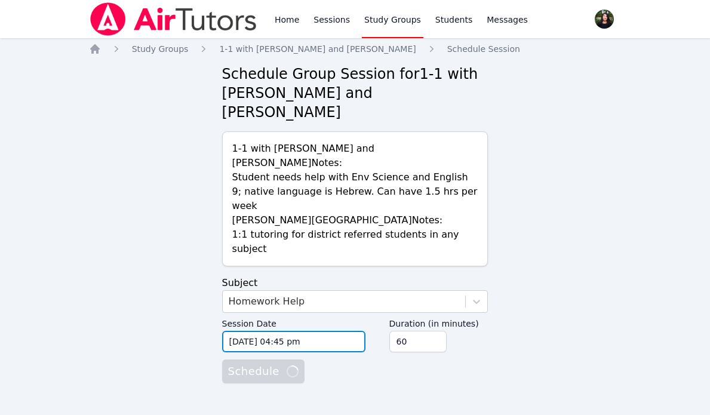
click at [268, 331] on input "[DATE] 04:45 pm" at bounding box center [293, 341] width 143 height 21
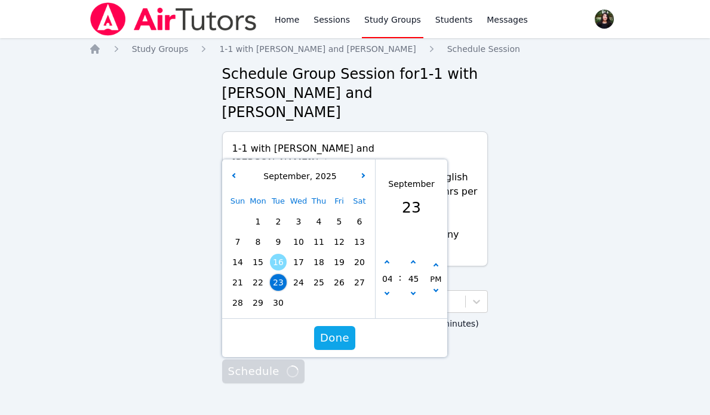
click at [336, 351] on form "Subject Homework Help Session Date [DATE] 04:45 pm [DATE] 4:45 pm [DATE] Sun Mo…" at bounding box center [355, 329] width 266 height 107
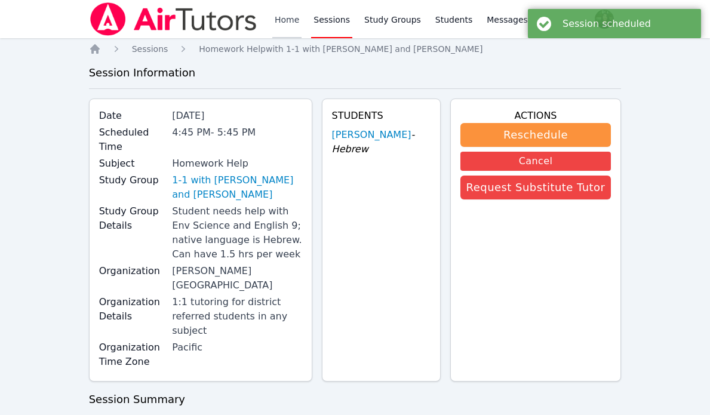
click at [294, 20] on link "Home" at bounding box center [286, 19] width 29 height 38
